Goal: Transaction & Acquisition: Purchase product/service

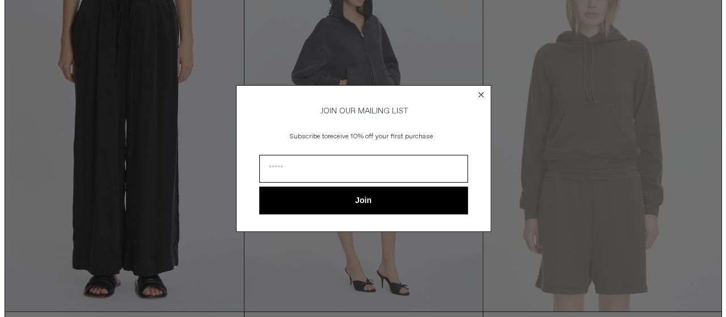
scroll to position [9, 0]
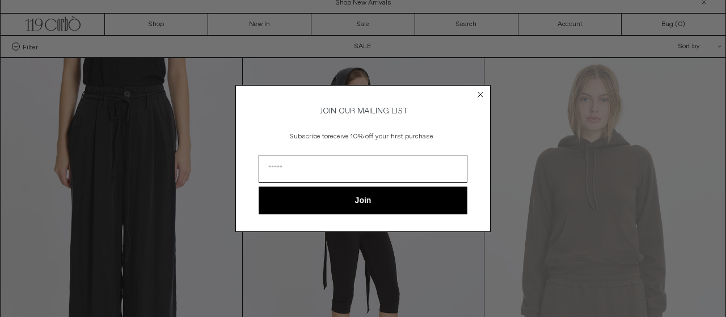
click at [482, 92] on icon "Close dialog" at bounding box center [480, 94] width 5 height 5
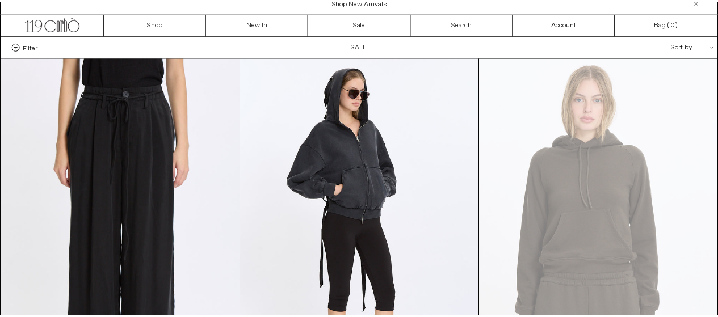
scroll to position [0, 0]
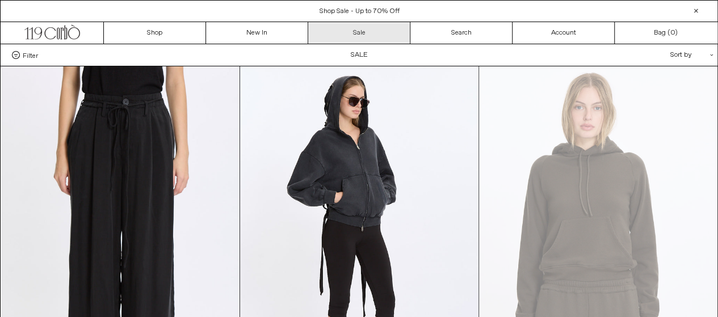
click at [381, 34] on link "Sale" at bounding box center [359, 33] width 102 height 22
click at [680, 58] on div "Sort by .cls-1{fill:#231f20}" at bounding box center [655, 55] width 102 height 22
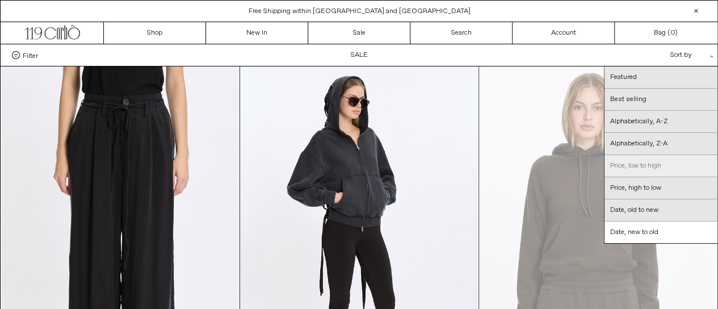
click at [642, 170] on link "Price, low to high" at bounding box center [660, 166] width 113 height 22
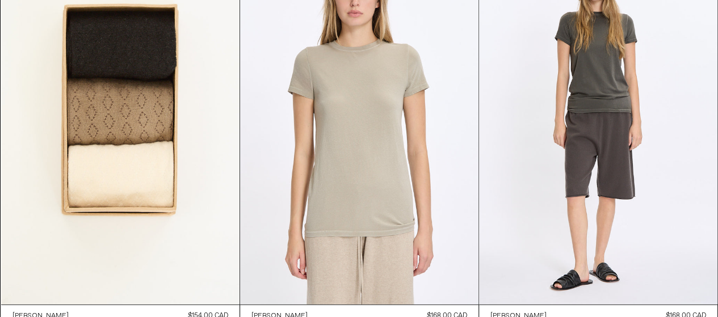
scroll to position [1451, 0]
